Goal: Task Accomplishment & Management: Manage account settings

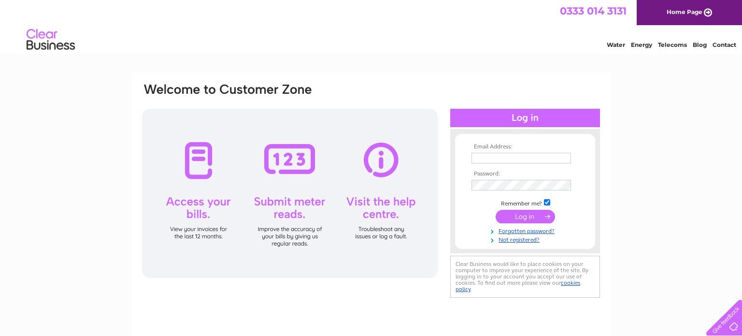
type input "davidmcbeth@glasgowcollective.com"
click at [526, 214] on input "submit" at bounding box center [525, 217] width 59 height 14
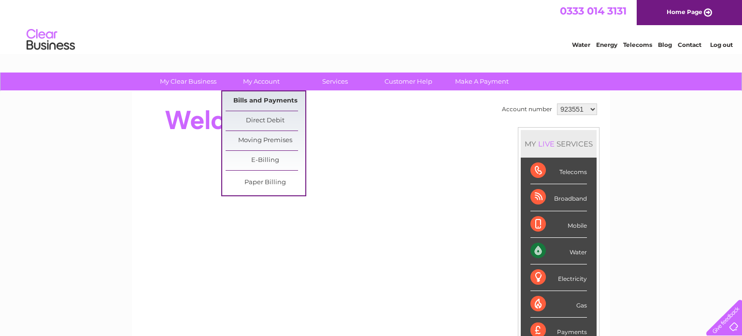
click at [257, 107] on link "Bills and Payments" at bounding box center [266, 100] width 80 height 19
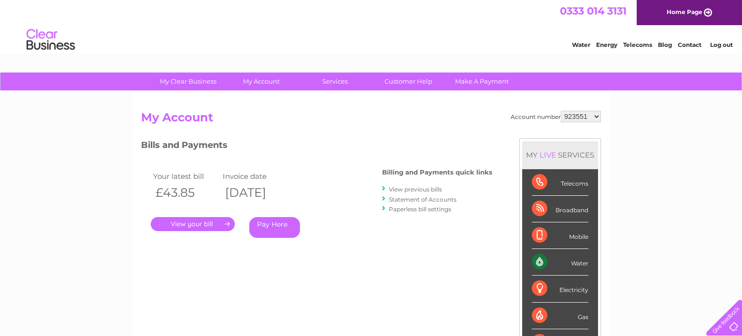
click at [224, 229] on link "." at bounding box center [193, 224] width 84 height 14
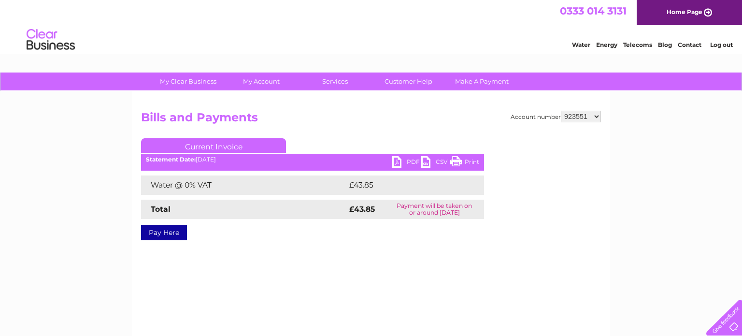
click at [393, 162] on link "PDF" at bounding box center [406, 163] width 29 height 14
click at [573, 118] on select "923551 1087530 1087531 1087532 1112846 1112848 1128639 1144682" at bounding box center [581, 117] width 40 height 12
select select "1087530"
click at [563, 111] on select "923551 1087530 1087531 1087532 1112846 1112848 1128639 1144682" at bounding box center [581, 117] width 40 height 12
click at [402, 166] on link "PDF" at bounding box center [406, 163] width 29 height 14
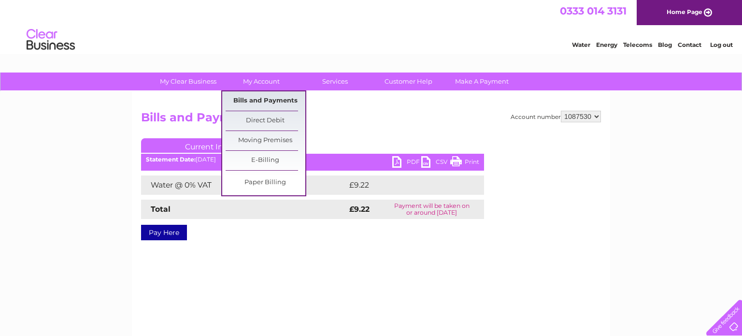
click at [250, 102] on link "Bills and Payments" at bounding box center [266, 100] width 80 height 19
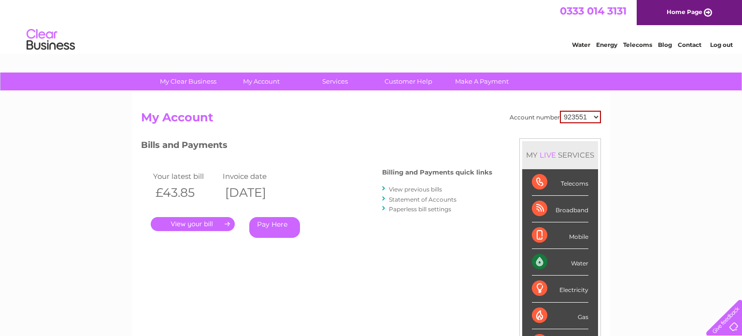
click at [586, 115] on select "923551 1087530 1087531 1087532 1112846 1112848 1128639 1144682" at bounding box center [580, 117] width 41 height 13
select select "1087530"
click at [563, 111] on select "923551 1087530 1087531 1087532 1112846 1112848 1128639 1144682" at bounding box center [580, 117] width 41 height 13
click at [180, 224] on link "." at bounding box center [193, 224] width 84 height 14
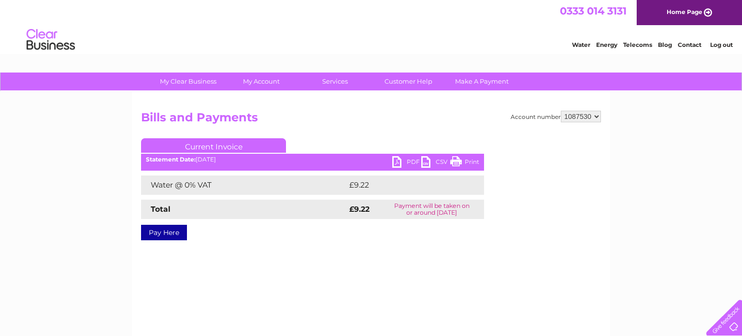
click at [410, 157] on link "PDF" at bounding box center [406, 163] width 29 height 14
click at [588, 117] on select "923551 1087530 1087531 1087532 1112846 1112848 1128639 1144682" at bounding box center [581, 117] width 40 height 12
select select "1087531"
click at [563, 111] on select "923551 1087530 1087531 1087532 1112846 1112848 1128639 1144682" at bounding box center [581, 117] width 40 height 12
click at [399, 162] on link "PDF" at bounding box center [406, 163] width 29 height 14
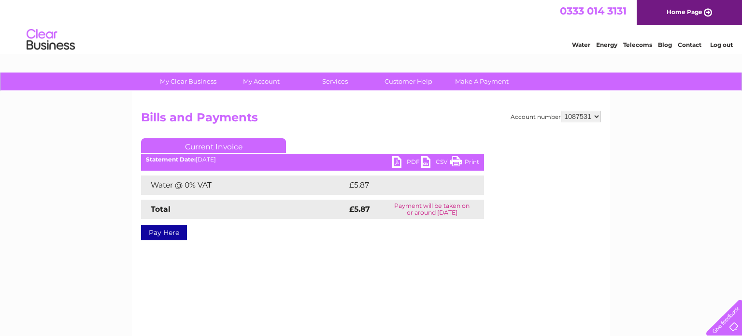
click at [593, 115] on select "923551 1087530 1087531 1087532 1112846 1112848 1128639 1144682" at bounding box center [581, 117] width 40 height 12
select select "1087532"
click at [563, 111] on select "923551 1087530 1087531 1087532 1112846 1112848 1128639 1144682" at bounding box center [581, 117] width 40 height 12
click at [395, 166] on link "PDF" at bounding box center [406, 163] width 29 height 14
click at [394, 168] on link "PDF" at bounding box center [406, 163] width 29 height 14
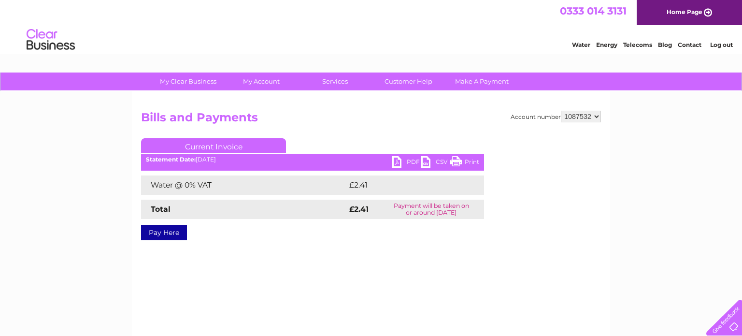
click at [571, 115] on select "923551 1087530 1087531 1087532 1112846 1112848 1128639 1144682" at bounding box center [581, 117] width 40 height 12
select select "1112846"
click at [563, 111] on select "923551 1087530 1087531 1087532 1112846 1112848 1128639 1144682" at bounding box center [581, 117] width 40 height 12
click at [413, 163] on link "PDF" at bounding box center [406, 163] width 29 height 14
click at [578, 116] on select "923551 1087530 1087531 1087532 1112846 1112848 1128639 1144682" at bounding box center [581, 117] width 40 height 12
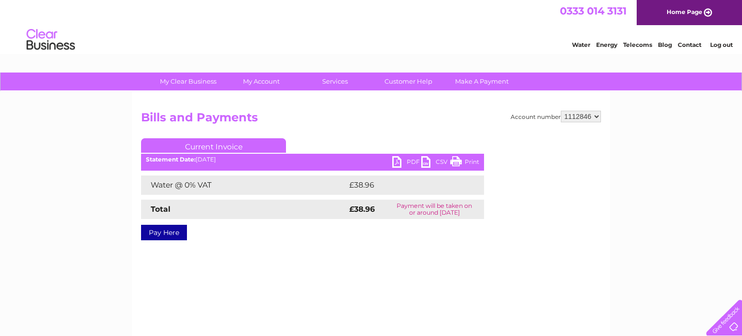
select select "1112848"
click at [563, 111] on select "923551 1087530 1087531 1087532 1112846 1112848 1128639 1144682" at bounding box center [581, 117] width 40 height 12
click at [401, 164] on link "PDF" at bounding box center [406, 163] width 29 height 14
click at [594, 112] on select "923551 1087530 1087531 1087532 1112846 1112848 1128639 1144682" at bounding box center [581, 117] width 40 height 12
select select "1128639"
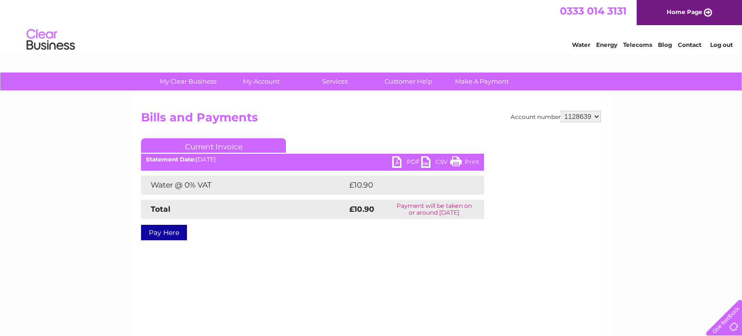
click at [563, 111] on select "923551 1087530 1087531 1087532 1112846 1112848 1128639 1144682" at bounding box center [581, 117] width 40 height 12
click at [401, 161] on link "PDF" at bounding box center [406, 163] width 29 height 14
click at [569, 115] on select "923551 1087530 1087531 1087532 1112846 1112848 1128639 1144682" at bounding box center [581, 117] width 40 height 12
